Goal: Task Accomplishment & Management: Use online tool/utility

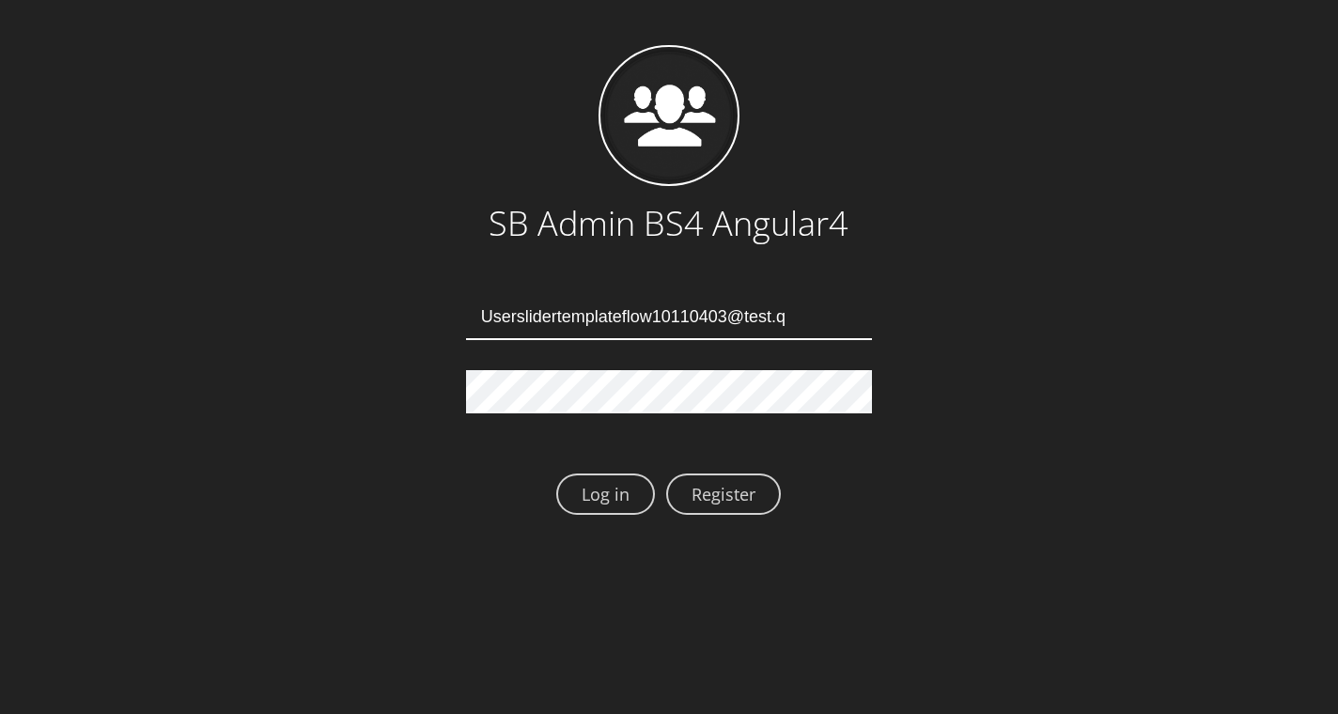
type input "Userslidertemplateflow10110403@test.qa"
type input "[EMAIL_ADDRESS][DOMAIN_NAME]"
